Goal: Find specific page/section: Find specific page/section

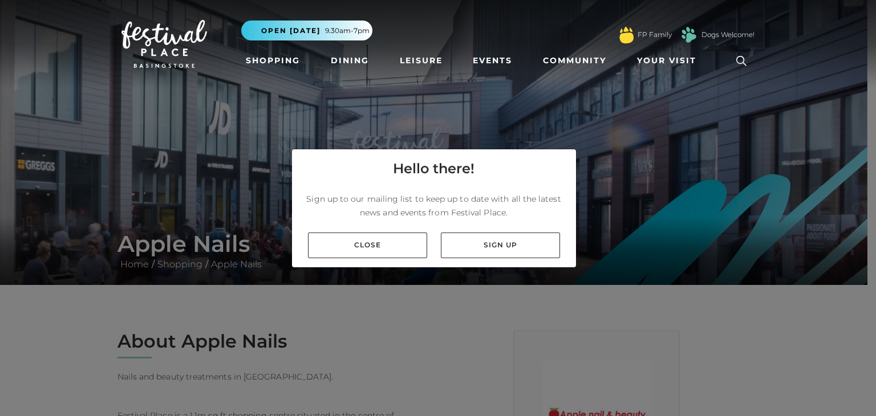
click at [335, 249] on link "Close" at bounding box center [367, 246] width 119 height 26
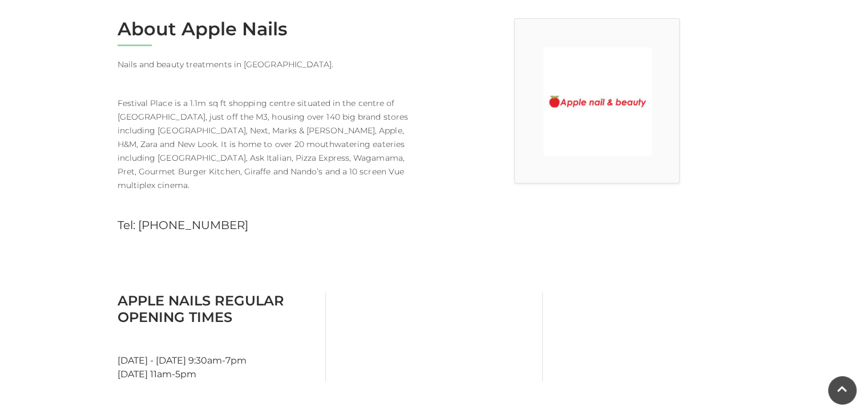
scroll to position [319, 0]
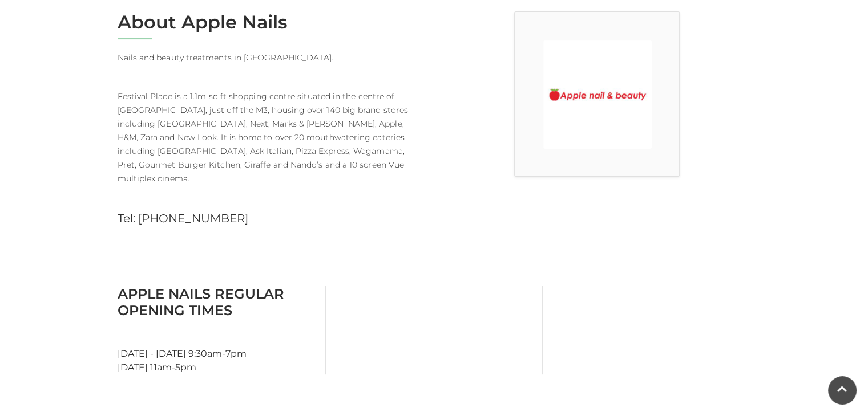
click at [577, 96] on img at bounding box center [597, 95] width 108 height 108
click at [188, 20] on h2 "About Apple Nails" at bounding box center [272, 22] width 308 height 22
click at [335, 133] on p "Festival Place is a 1.1m sq ft shopping centre situated in the centre of [GEOGR…" at bounding box center [272, 131] width 308 height 110
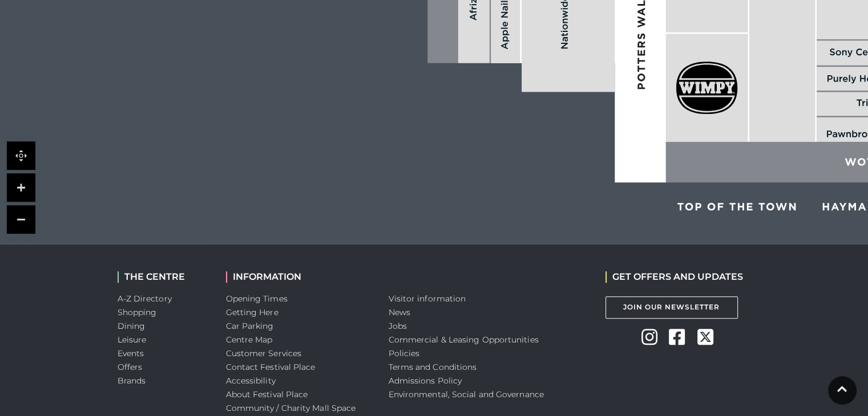
scroll to position [976, 0]
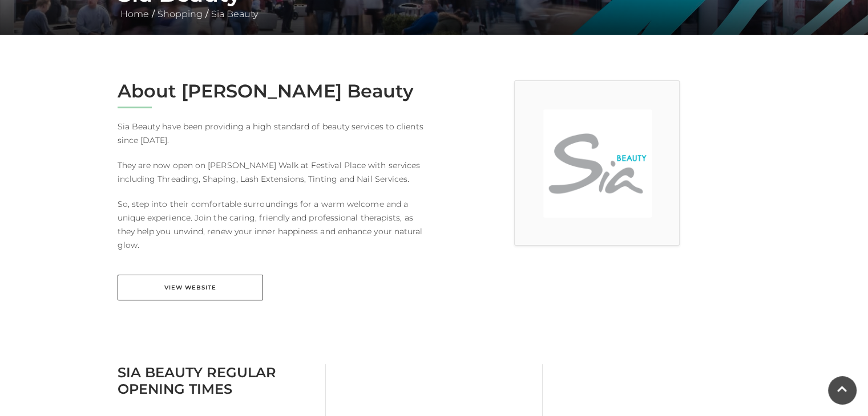
scroll to position [251, 0]
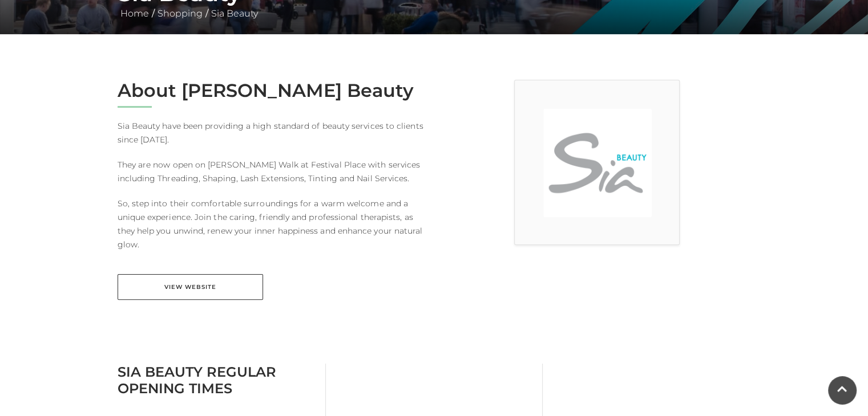
click at [131, 293] on link "View Website" at bounding box center [190, 287] width 145 height 26
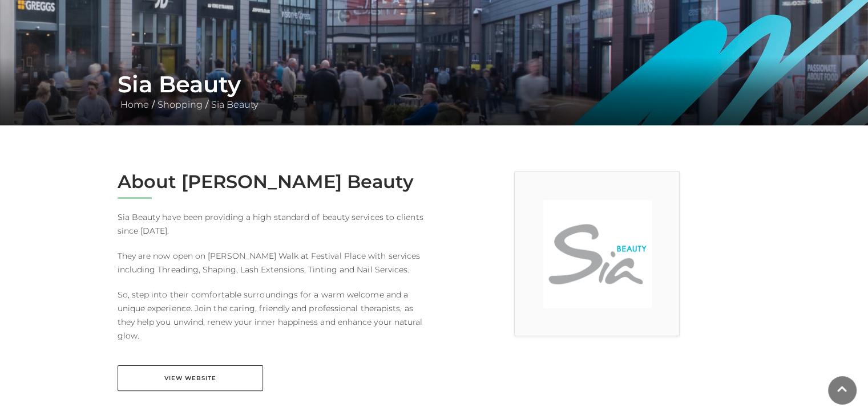
scroll to position [0, 0]
